Goal: Task Accomplishment & Management: Manage account settings

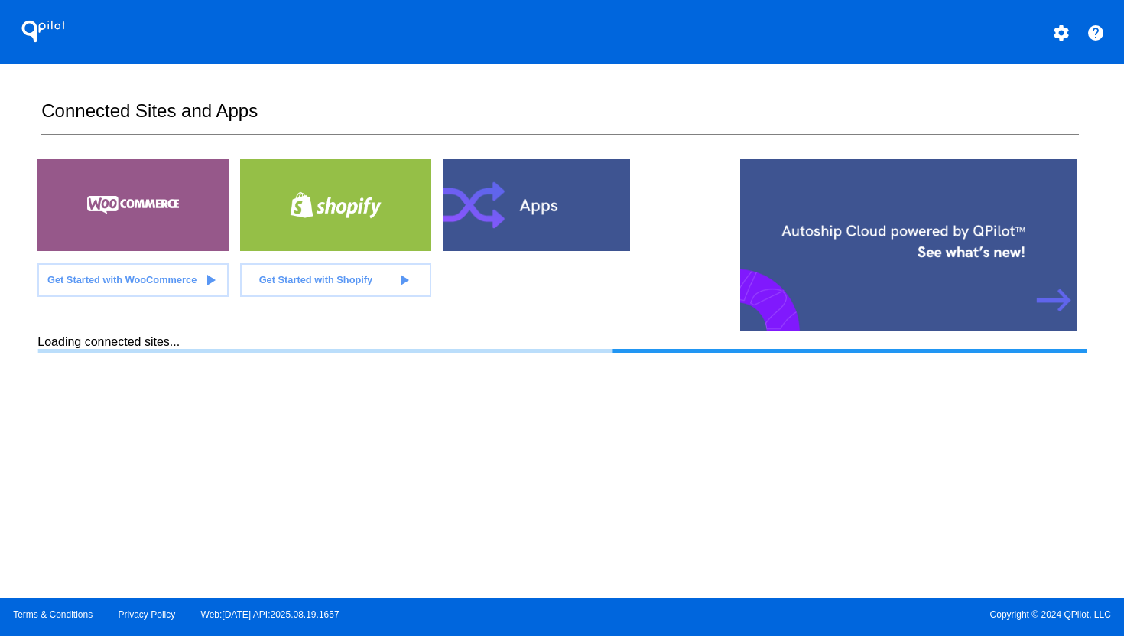
click at [1065, 35] on mat-icon "settings" at bounding box center [1061, 33] width 18 height 18
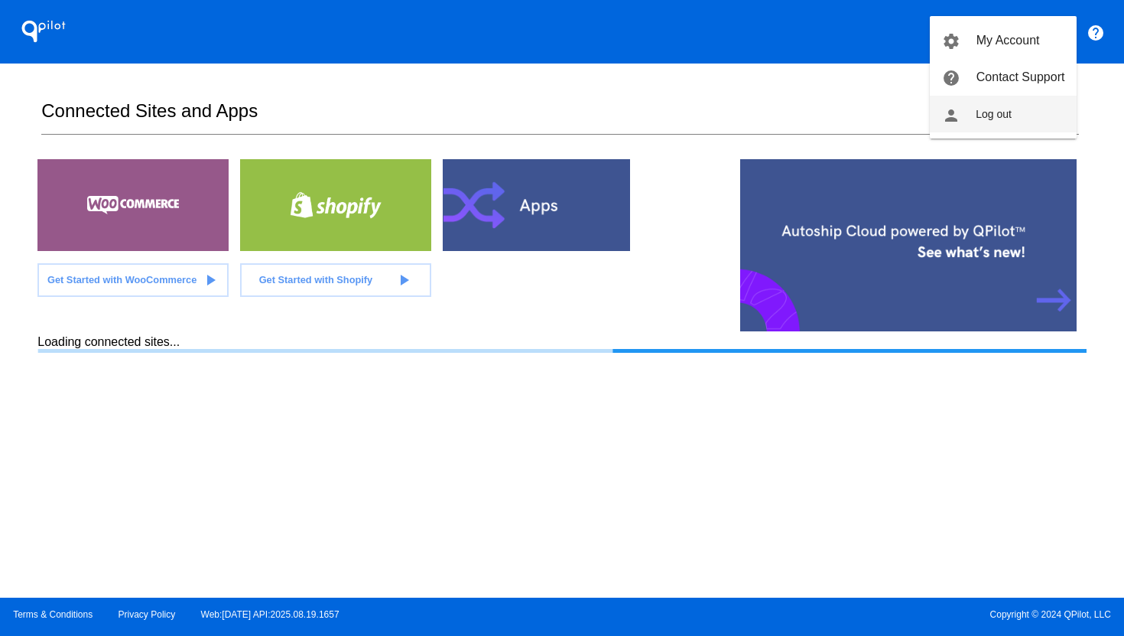
click at [1022, 112] on button "person Log out" at bounding box center [1003, 114] width 147 height 37
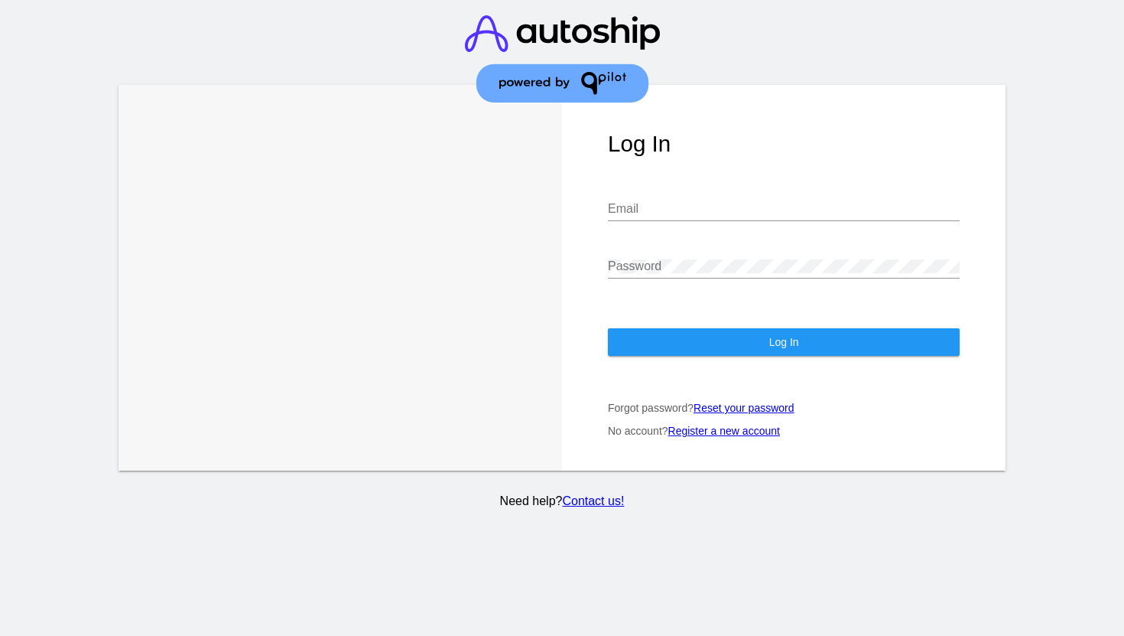
click at [750, 213] on input "Email" at bounding box center [784, 209] width 352 height 14
type input "[PERSON_NAME][EMAIL_ADDRESS][DOMAIN_NAME]"
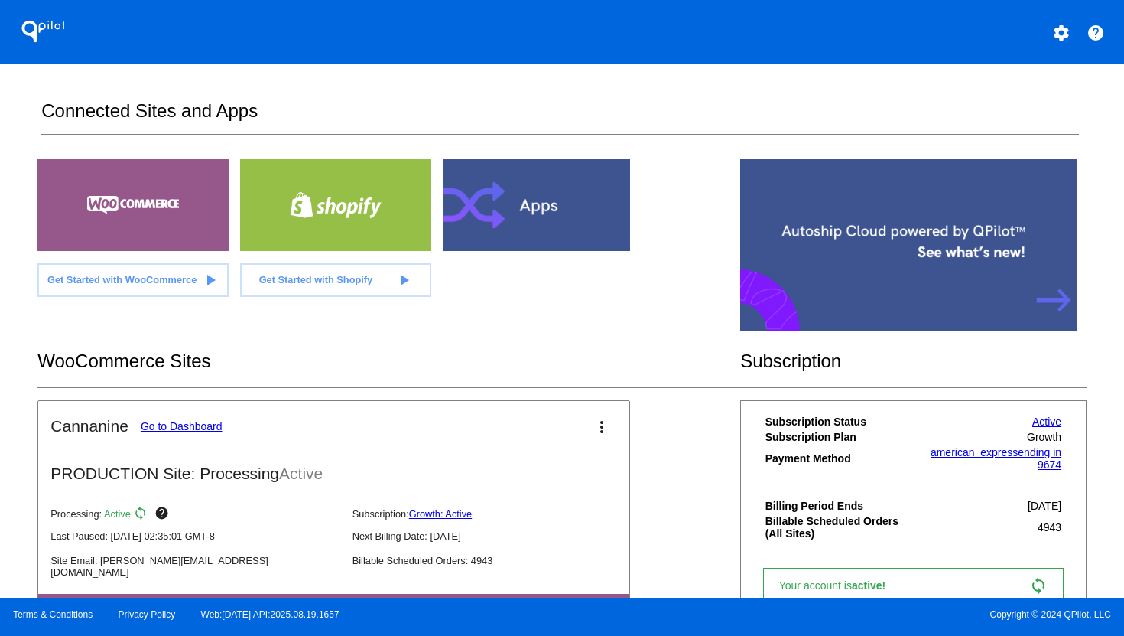
click at [176, 427] on link "Go to Dashboard" at bounding box center [182, 426] width 82 height 12
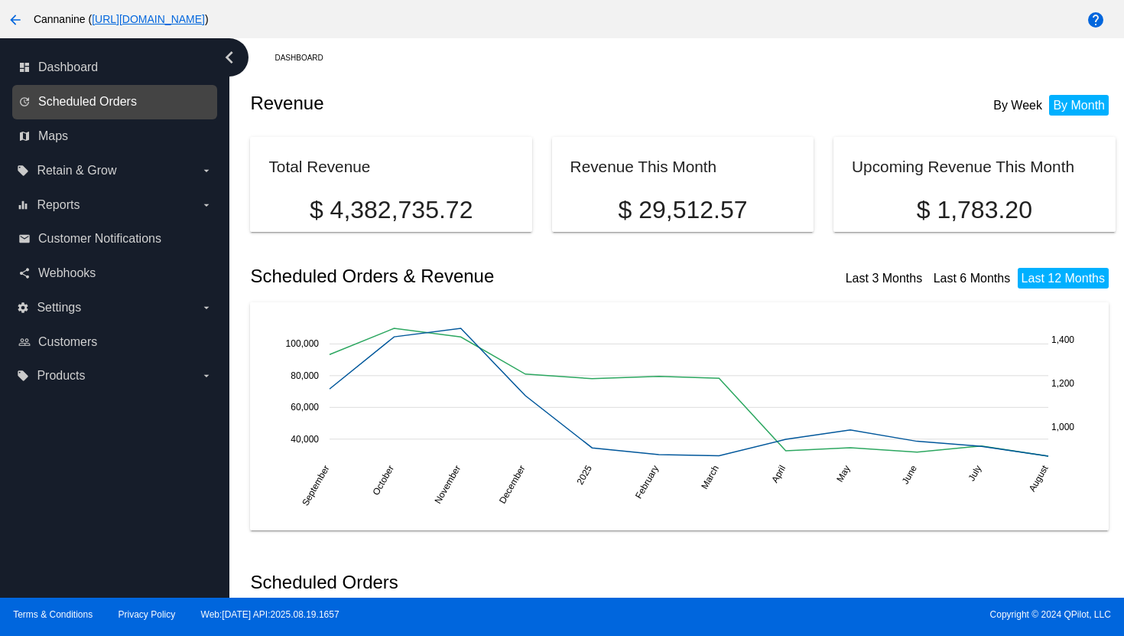
click at [130, 106] on span "Scheduled Orders" at bounding box center [87, 102] width 99 height 14
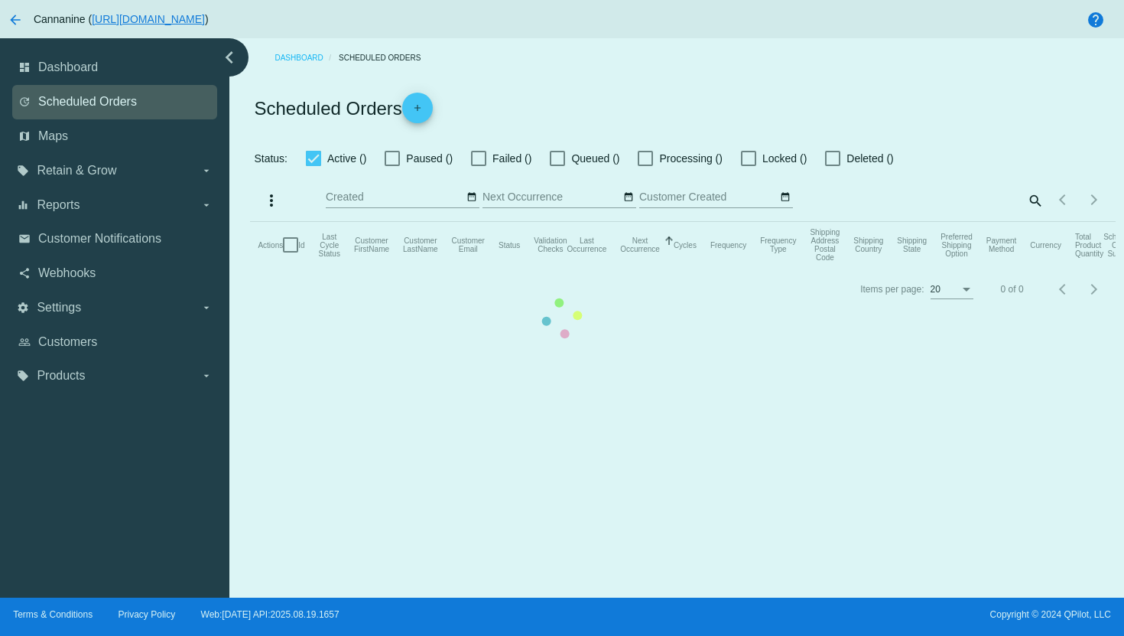
checkbox input "true"
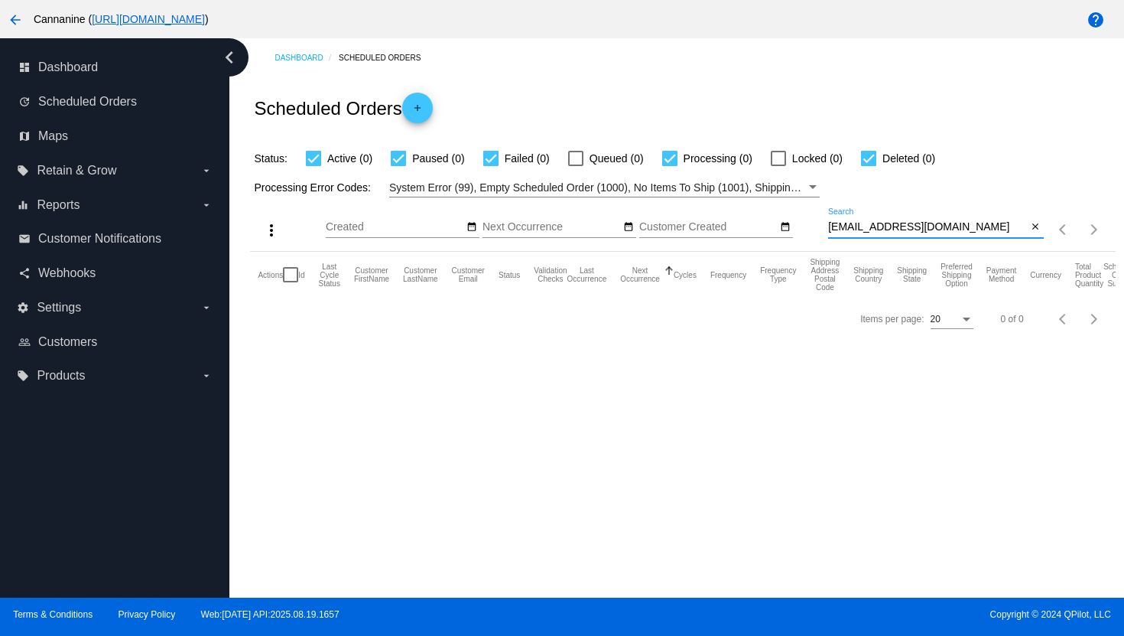
click at [854, 226] on input "[EMAIL_ADDRESS][DOMAIN_NAME]" at bounding box center [928, 227] width 200 height 12
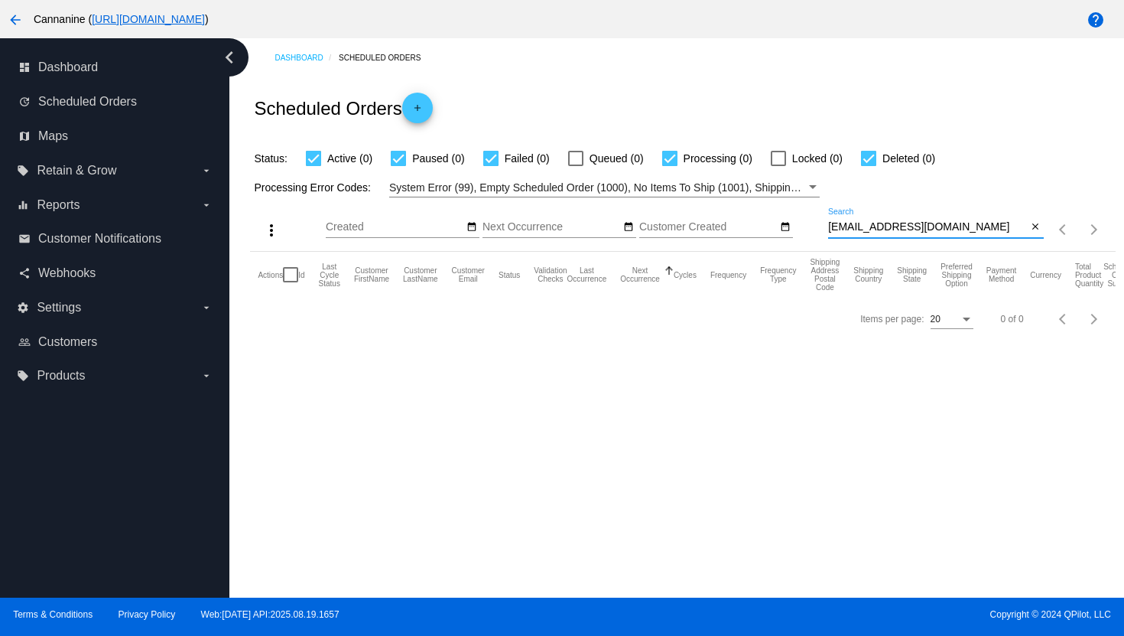
paste input "melanieshowalter"
type input "[EMAIL_ADDRESS][DOMAIN_NAME]"
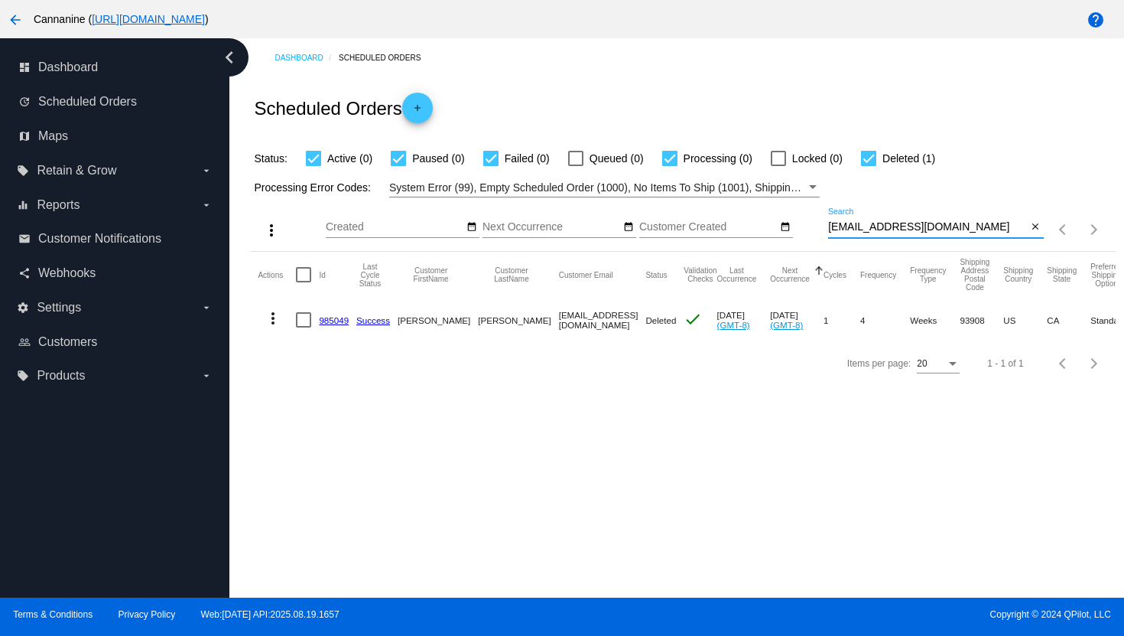
click at [271, 319] on mat-icon "more_vert" at bounding box center [273, 318] width 18 height 18
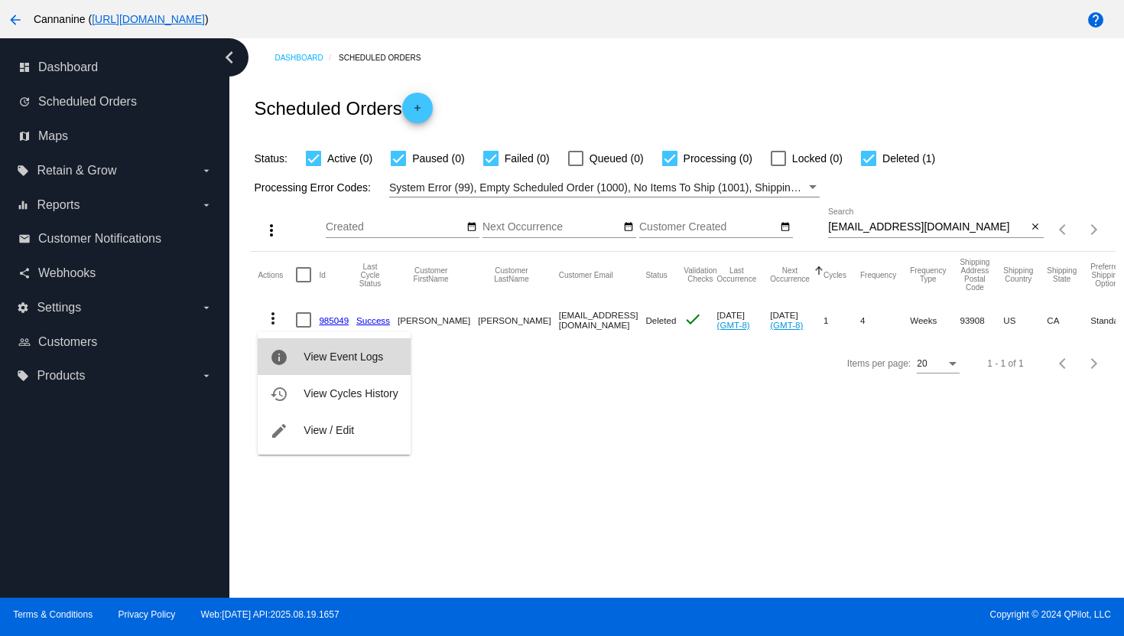
click at [285, 356] on mat-icon "info" at bounding box center [279, 357] width 18 height 18
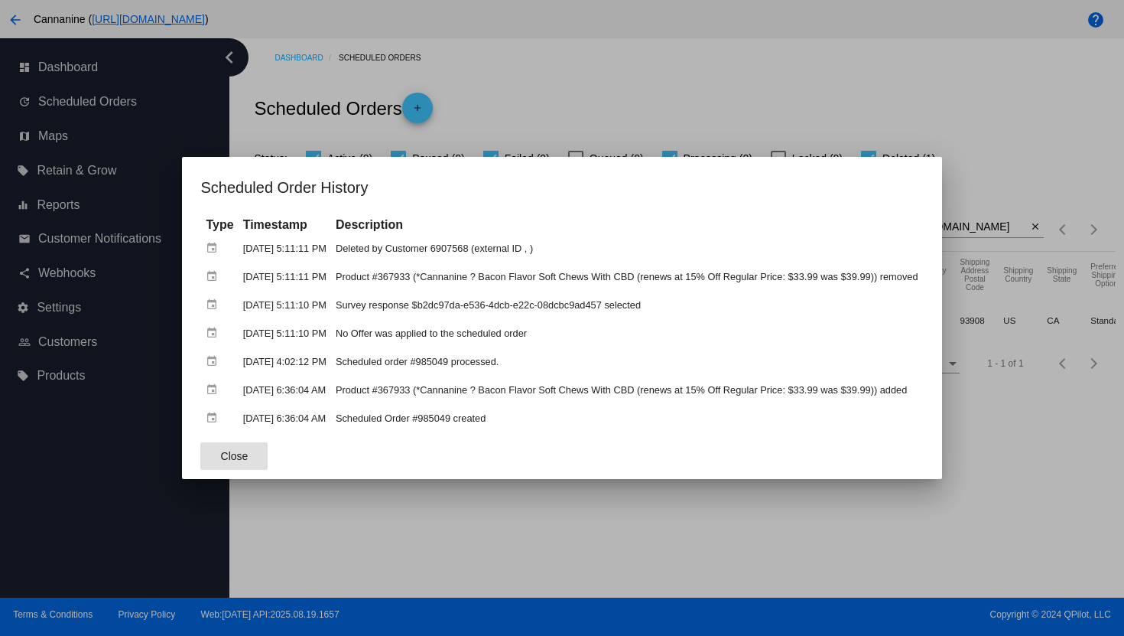
click at [642, 83] on div at bounding box center [562, 318] width 1124 height 636
